Goal: Navigation & Orientation: Find specific page/section

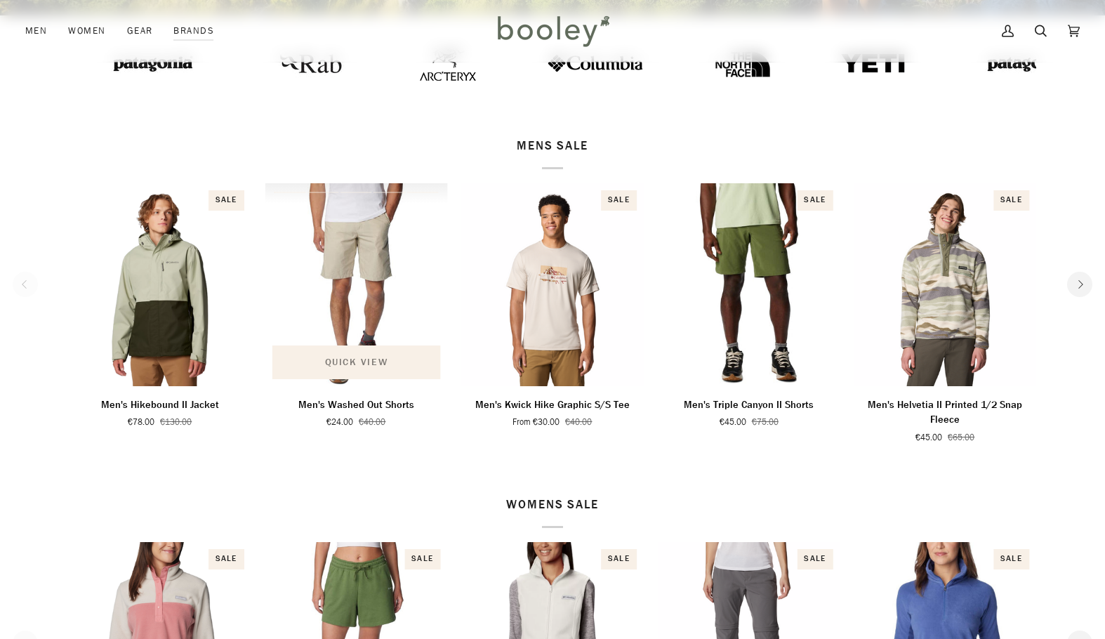
scroll to position [491, 0]
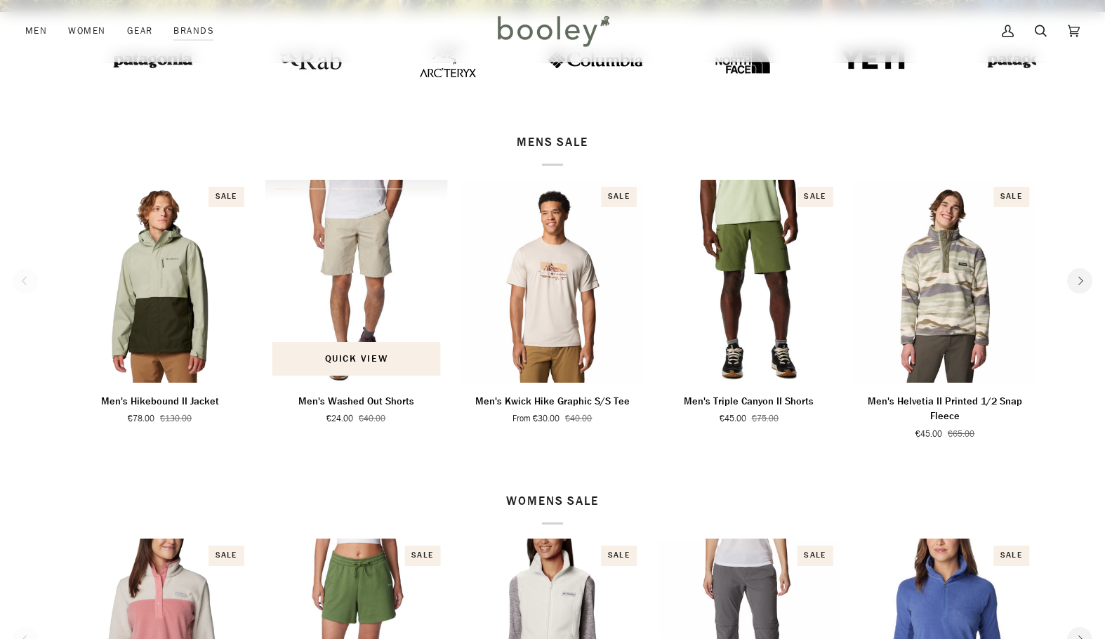
click at [366, 284] on img "Men's Washed Out Shorts" at bounding box center [356, 281] width 182 height 202
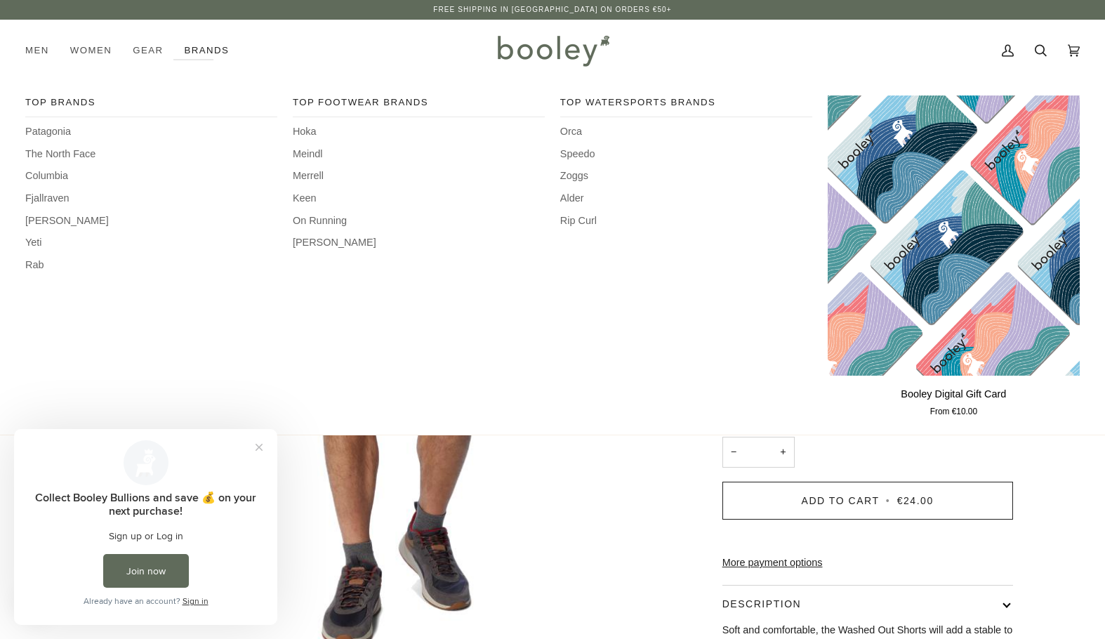
click at [188, 49] on link "Brands" at bounding box center [206, 51] width 66 height 62
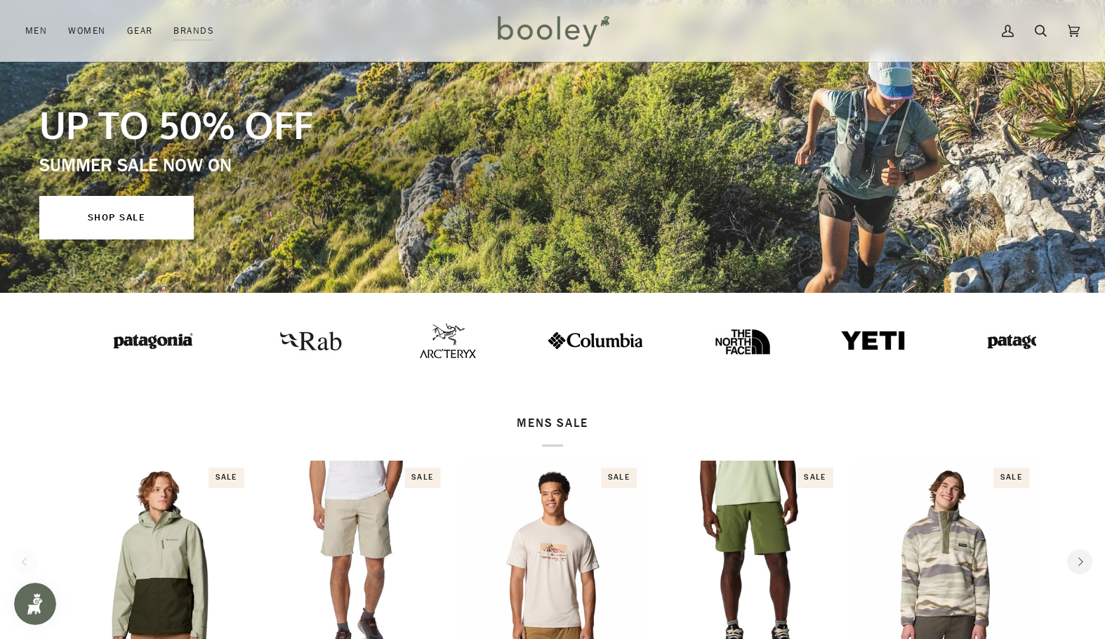
scroll to position [281, 0]
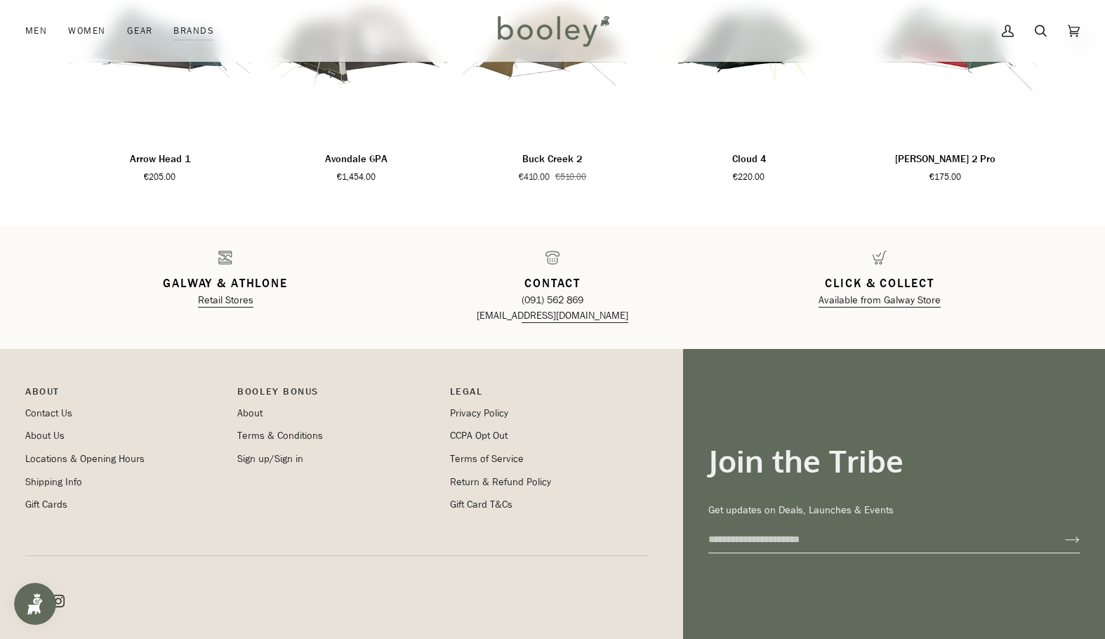
scroll to position [2263, 0]
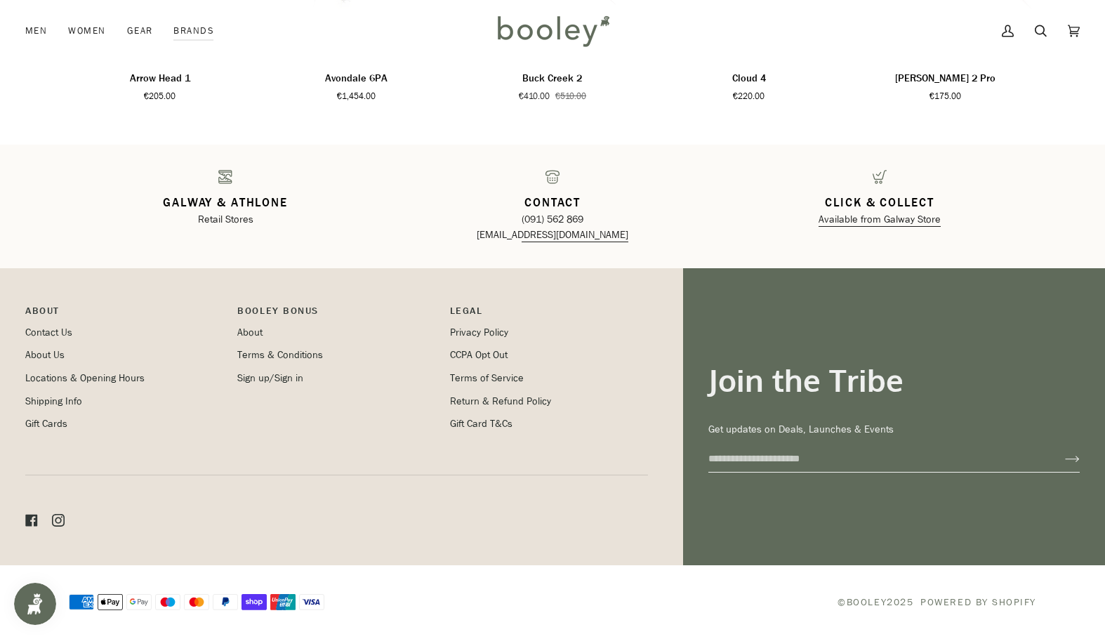
click at [241, 222] on link "Retail Stores" at bounding box center [225, 219] width 55 height 13
